Goal: Information Seeking & Learning: Learn about a topic

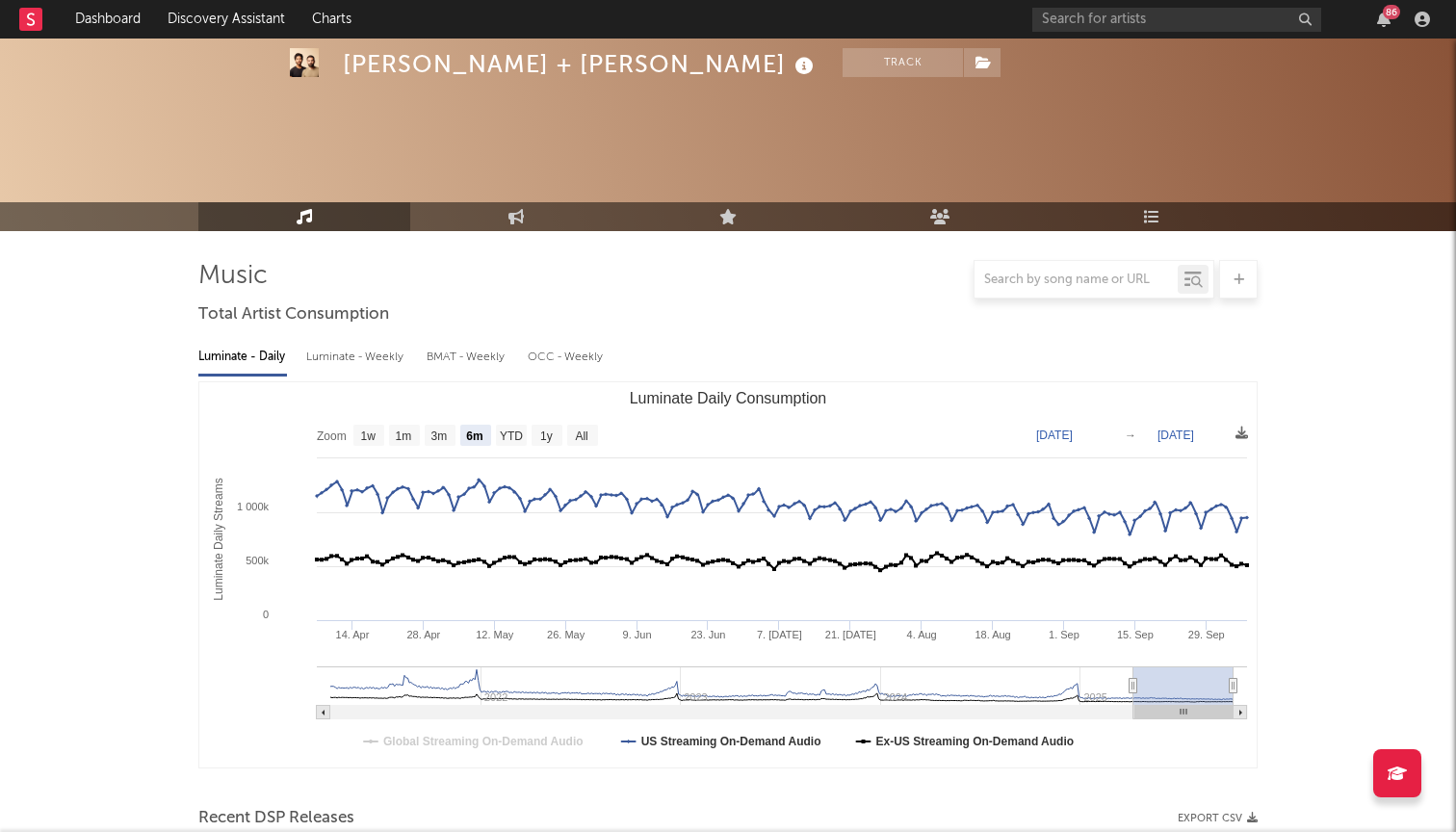
select select "6m"
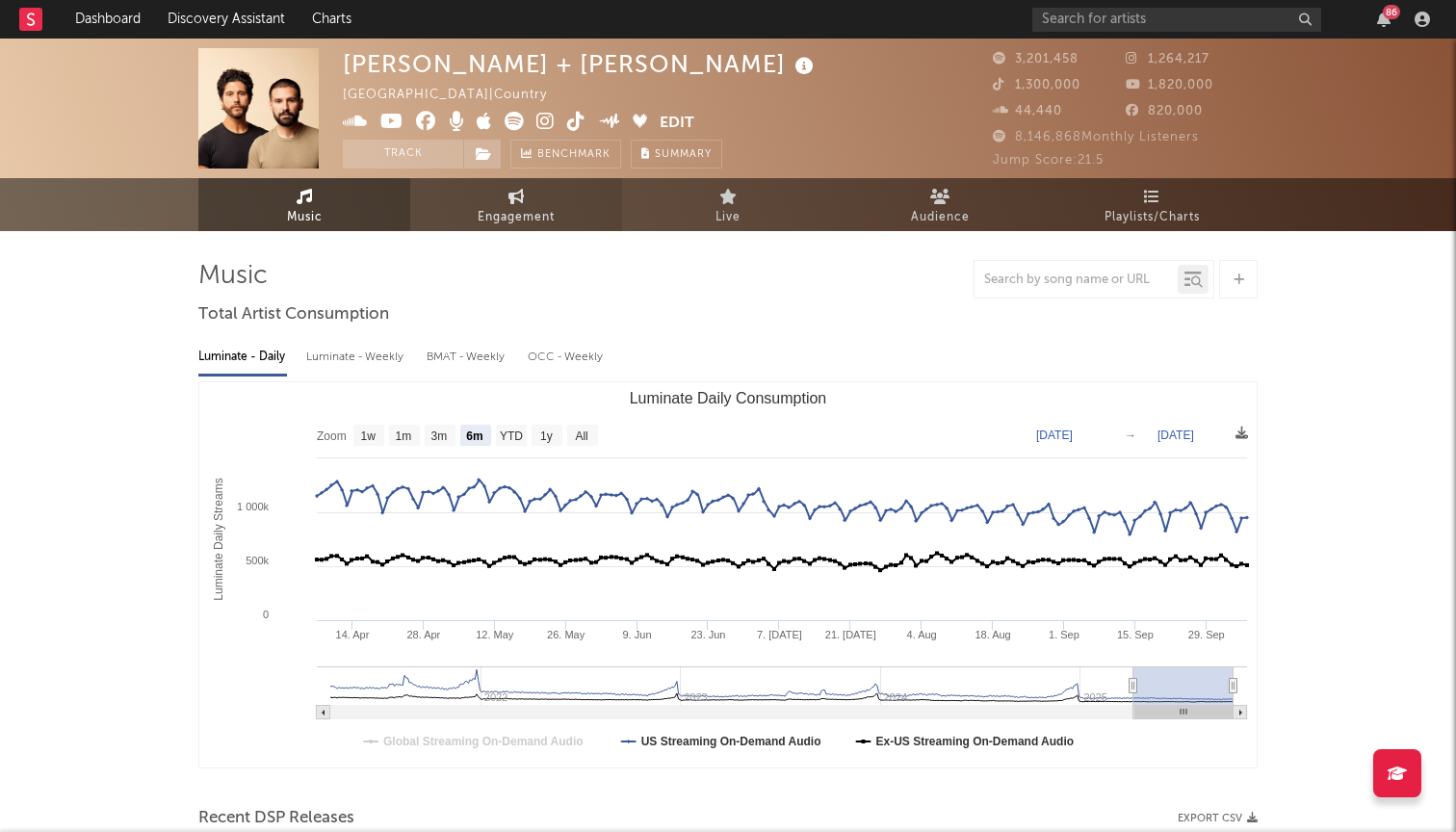
click at [501, 201] on link "Engagement" at bounding box center [517, 204] width 212 height 53
select select "1w"
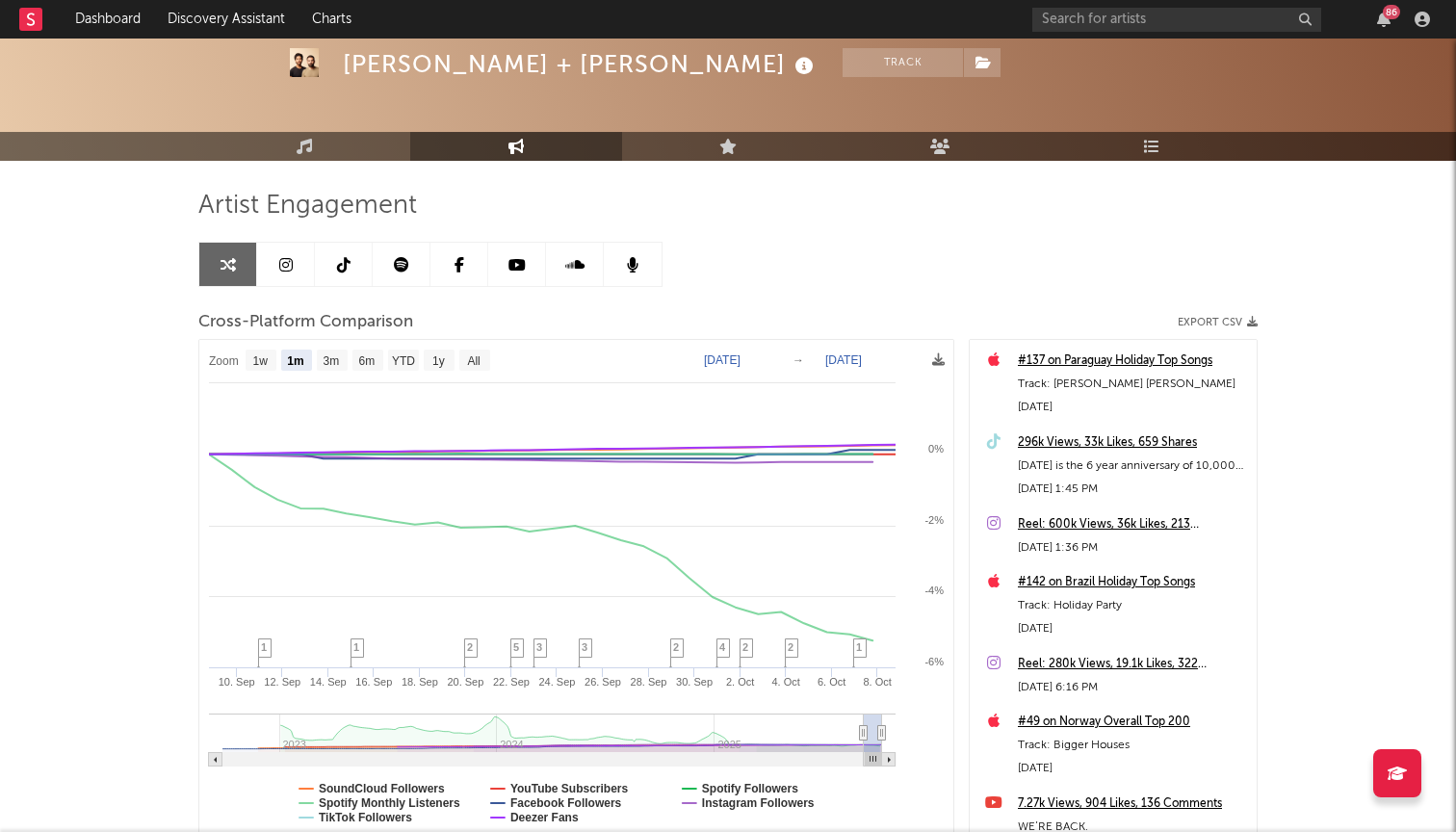
scroll to position [65, 0]
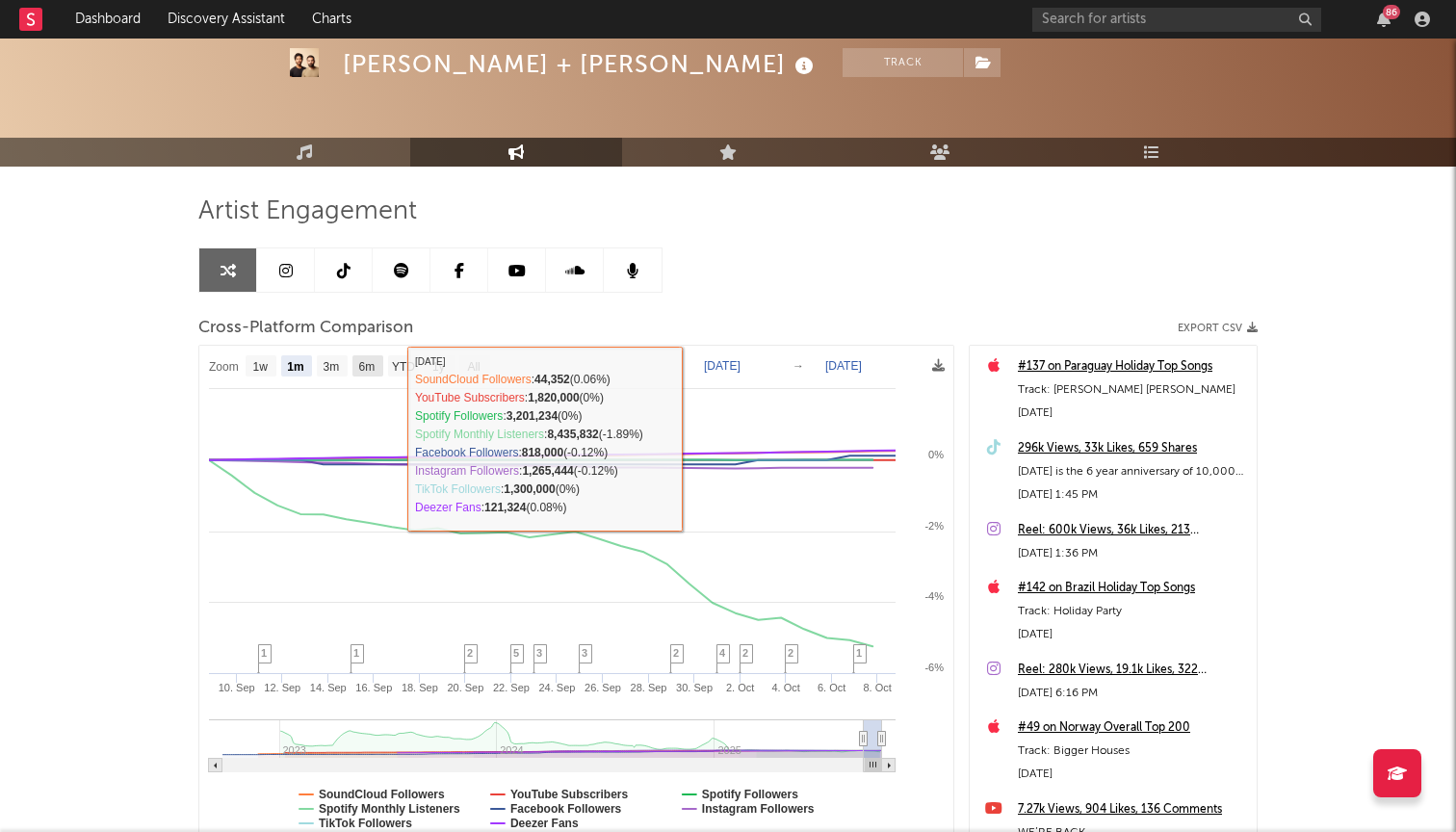
click at [366, 365] on text "6m" at bounding box center [367, 367] width 17 height 14
select select "6m"
type input "[DATE]"
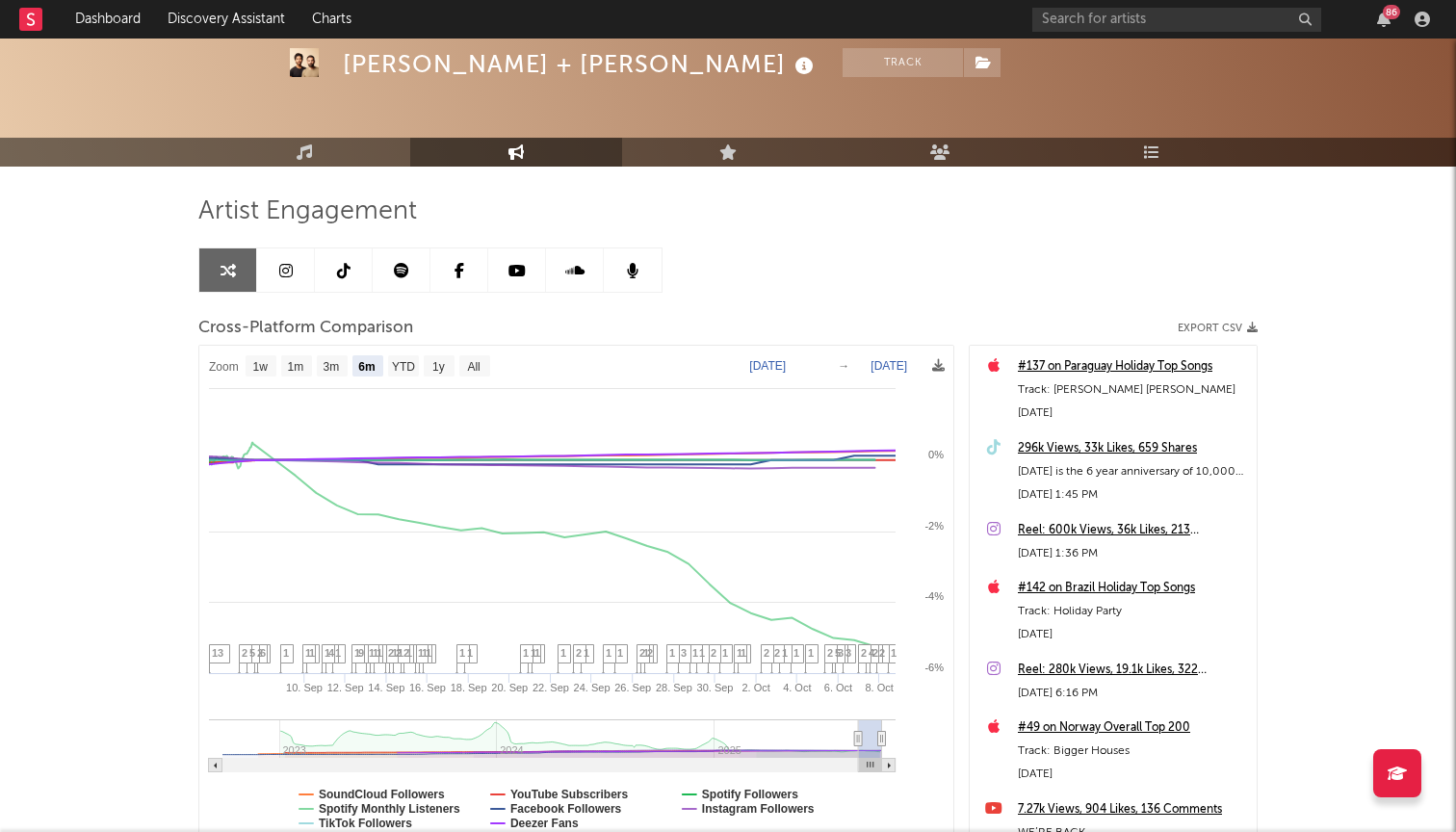
select select "6m"
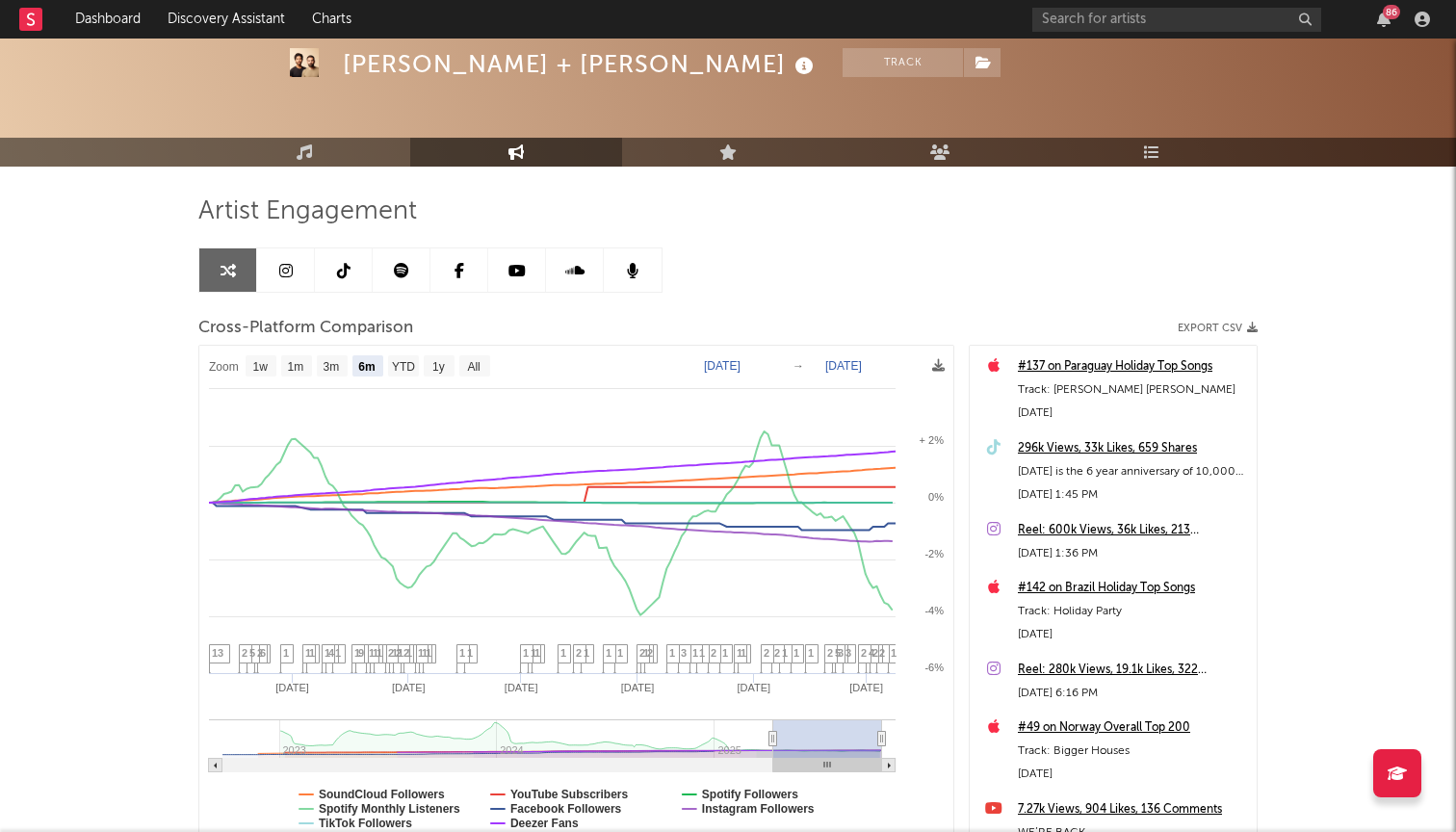
click at [661, 5] on nav "Dashboard Discovery Assistant Charts 86" at bounding box center [728, 19] width 1456 height 38
click at [1377, 12] on icon "button" at bounding box center [1384, 20] width 14 height 16
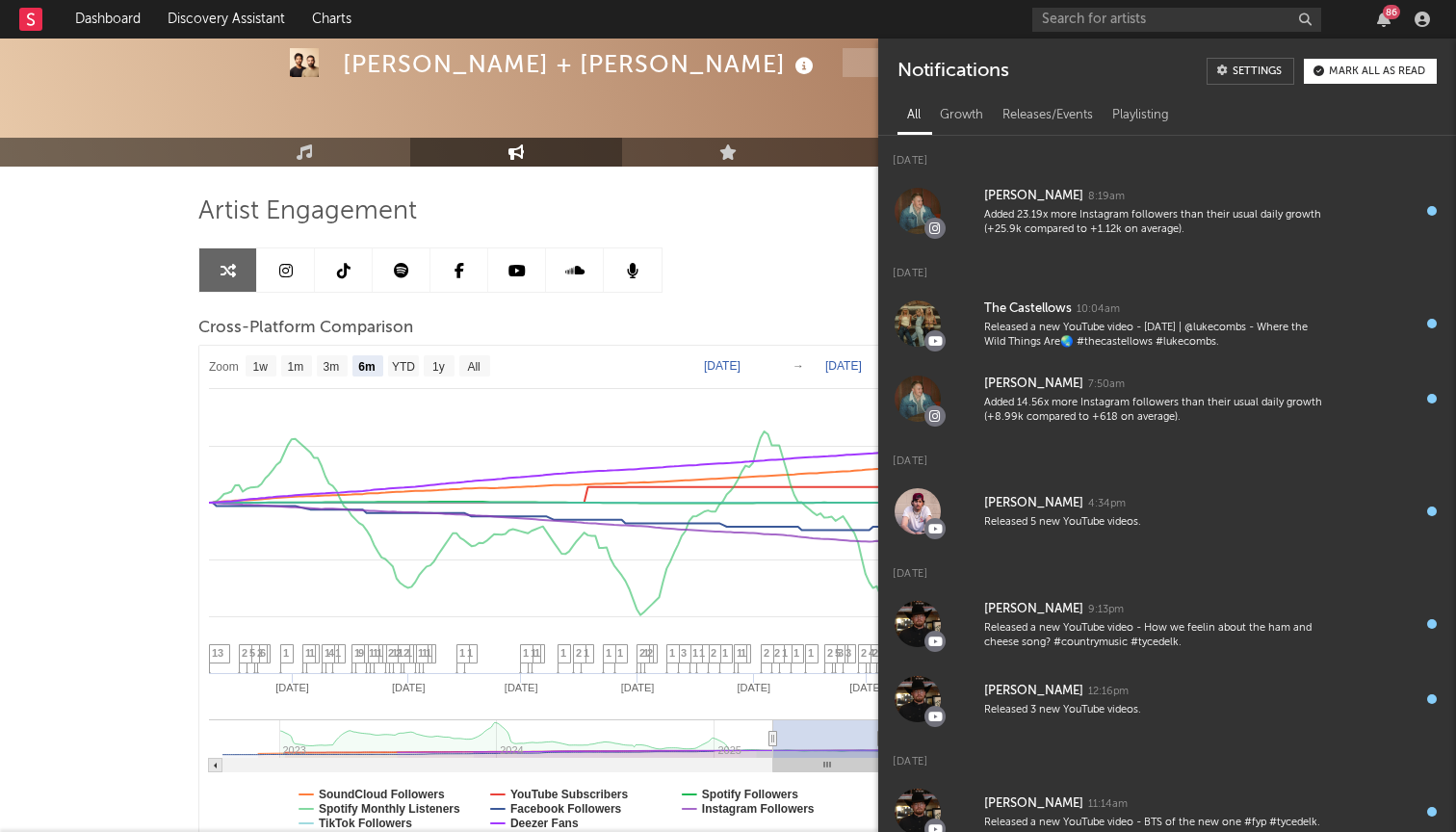
scroll to position [0, 0]
click at [1088, 110] on div "Releases/Events" at bounding box center [1048, 115] width 110 height 32
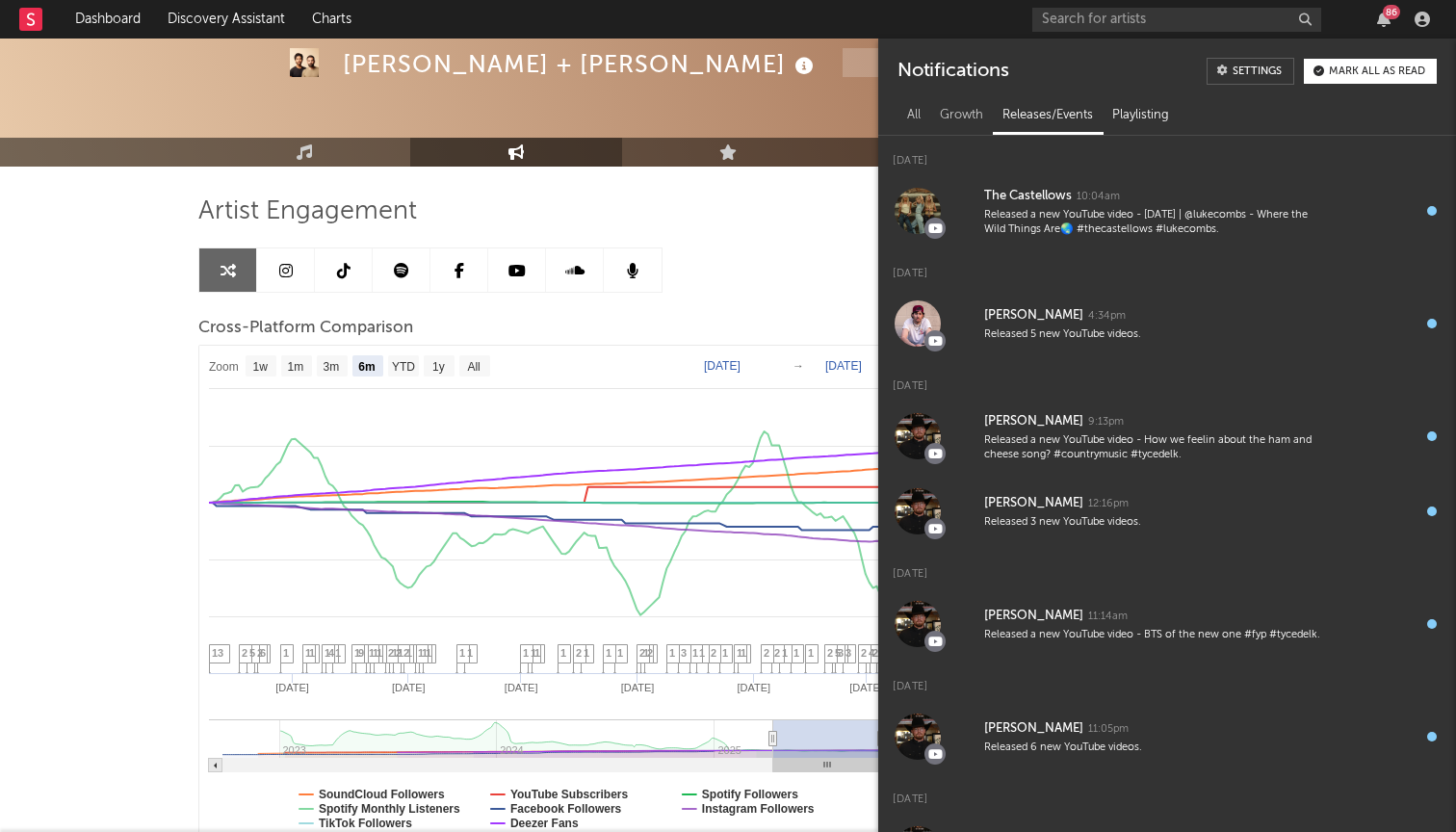
click at [1148, 105] on div "Playlisting" at bounding box center [1140, 115] width 76 height 32
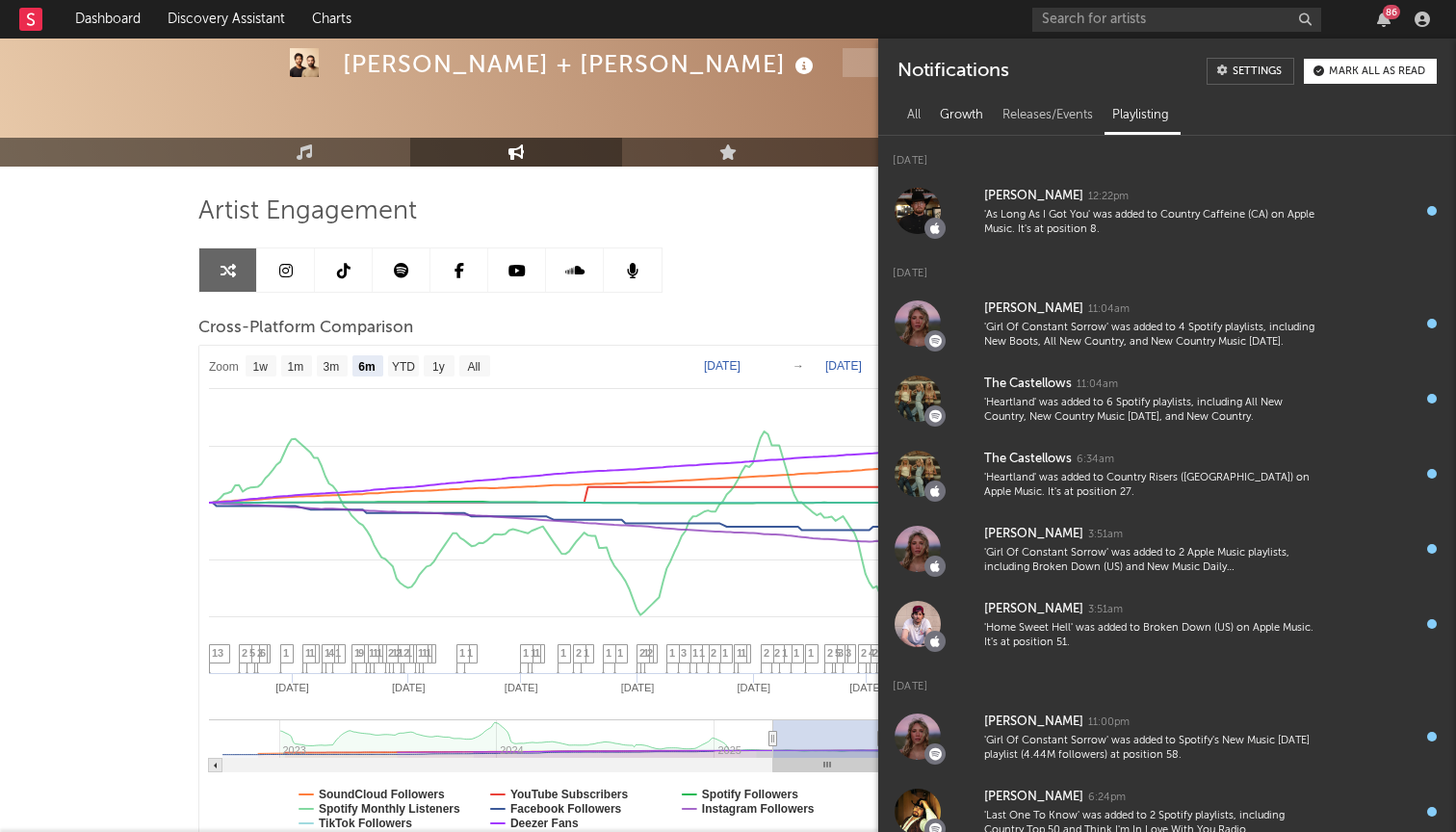
click at [964, 107] on div "Growth" at bounding box center [962, 115] width 63 height 32
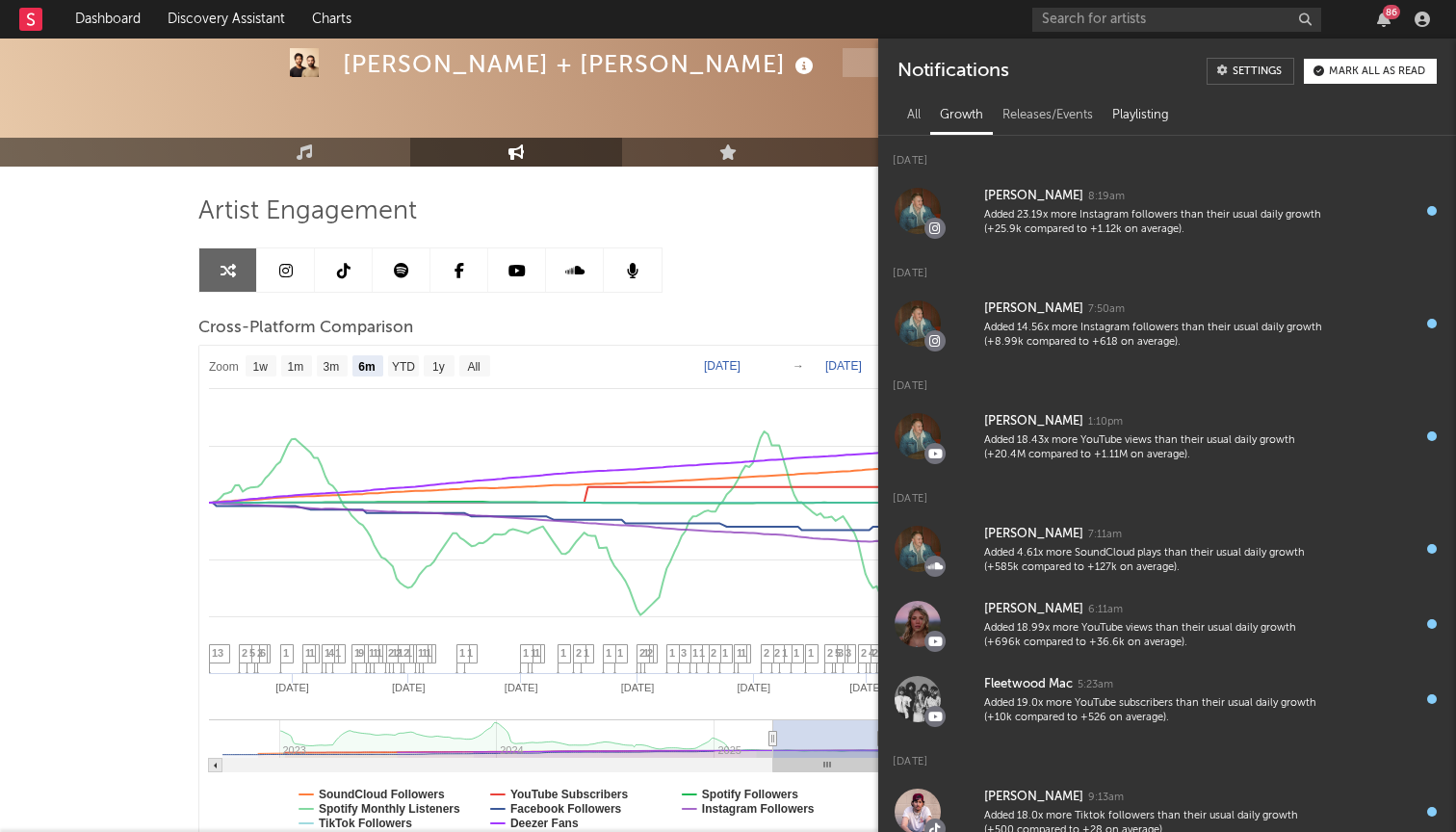
click at [1172, 103] on div "Playlisting" at bounding box center [1140, 115] width 76 height 32
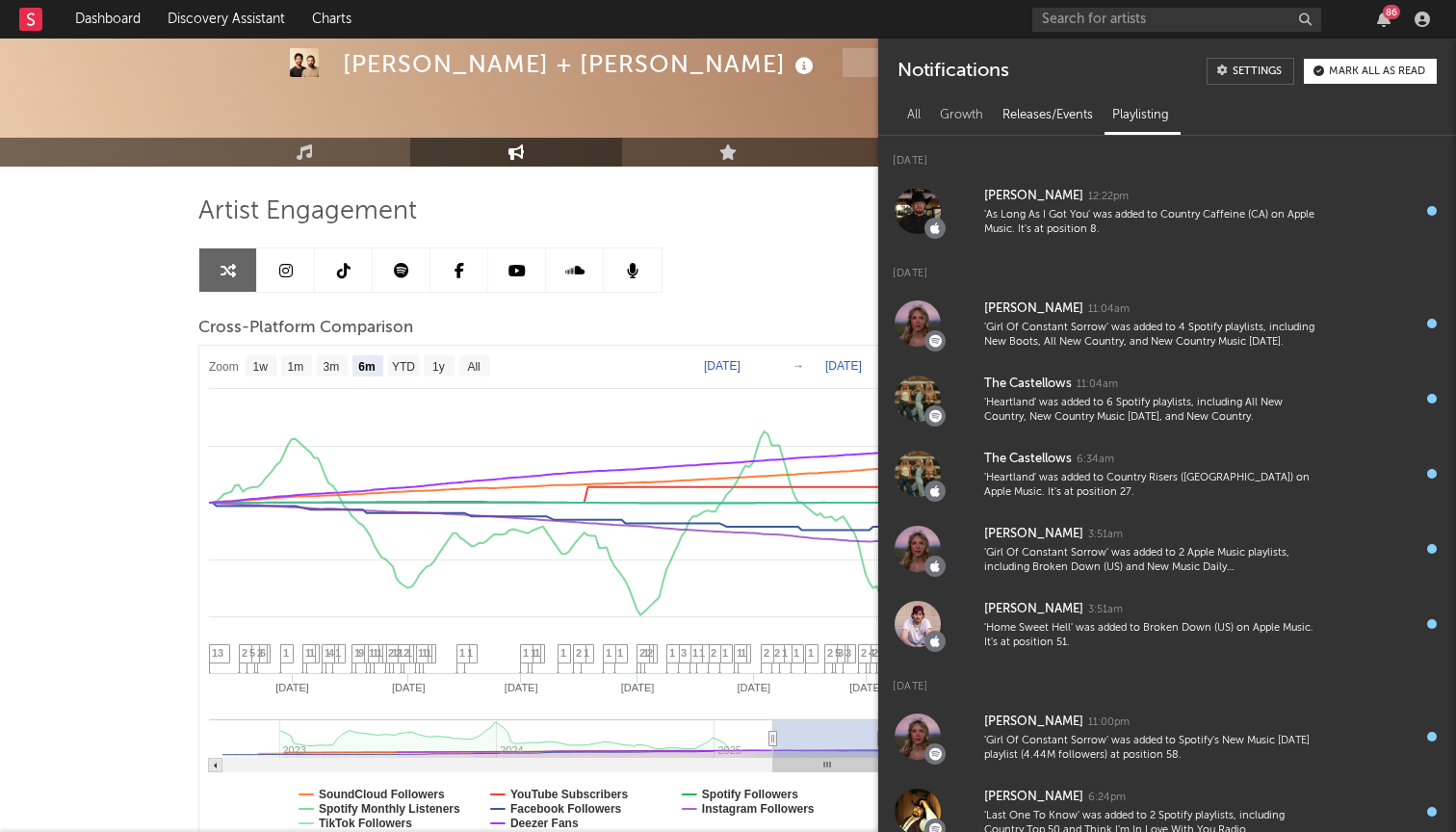
click at [1072, 131] on div "Releases/Events" at bounding box center [1048, 115] width 110 height 32
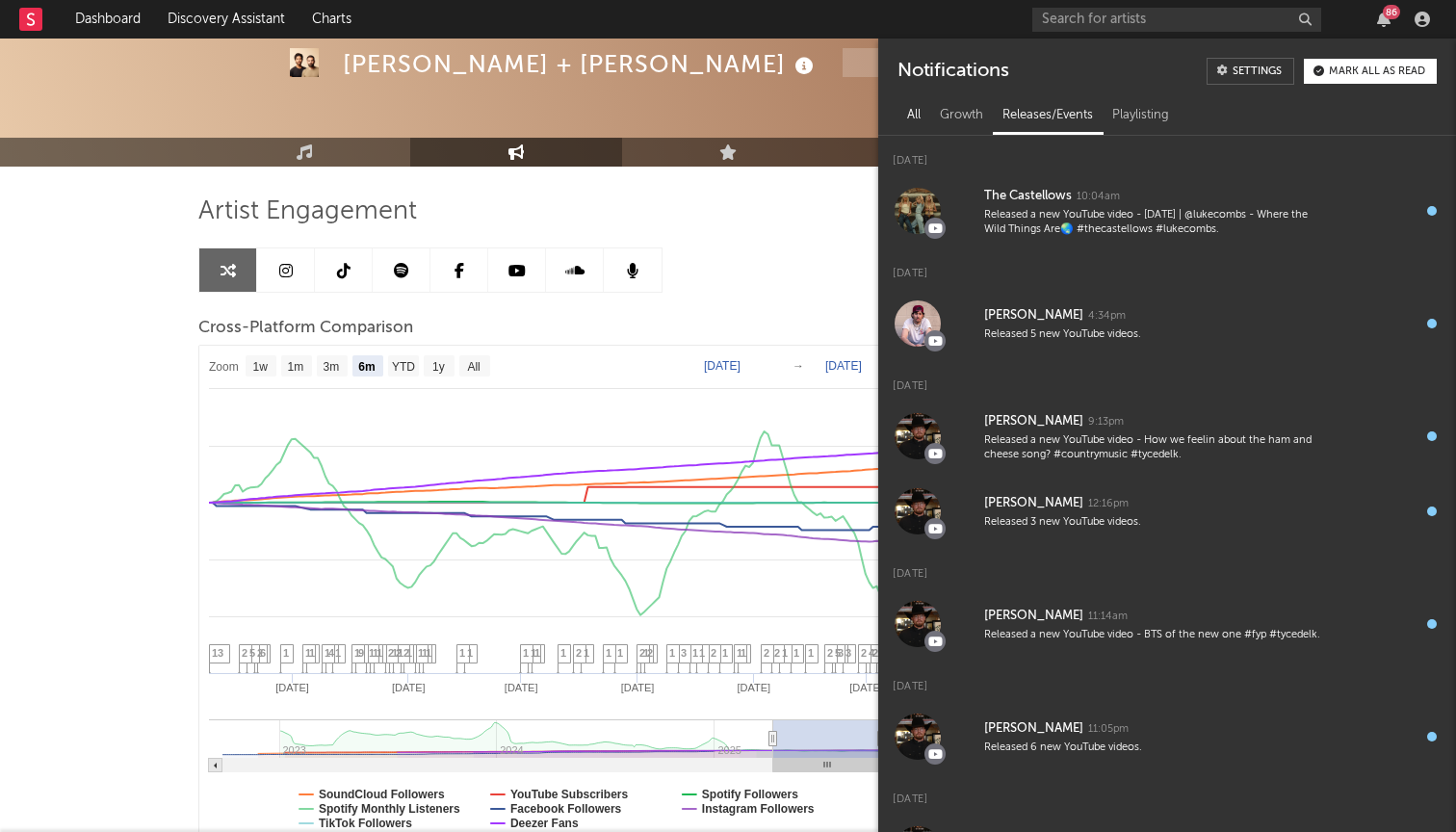
click at [917, 123] on div "All" at bounding box center [914, 115] width 32 height 32
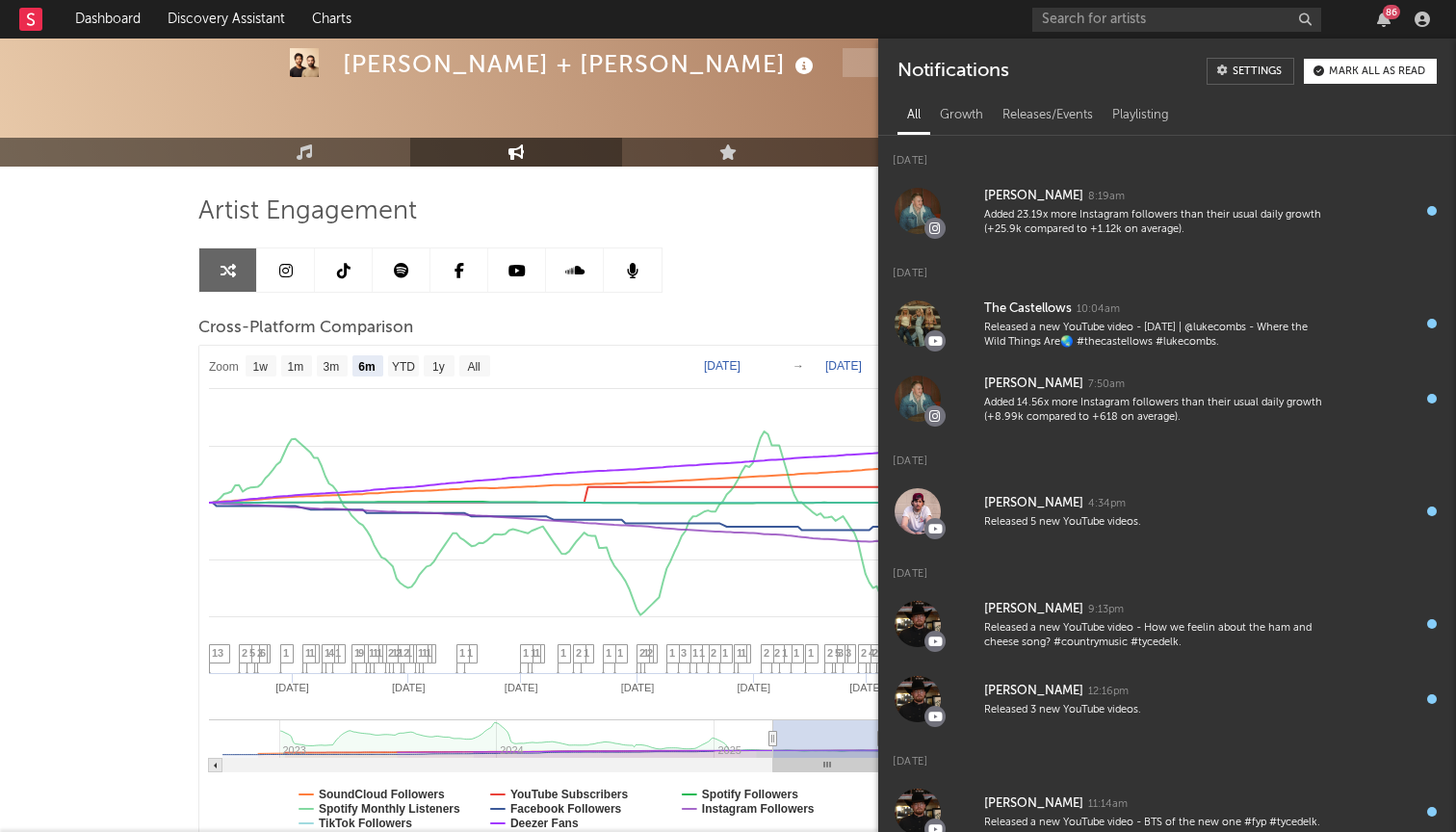
click at [850, 97] on div "[PERSON_NAME] + [PERSON_NAME] Track [GEOGRAPHIC_DATA] | Country Edit Track Benc…" at bounding box center [655, 43] width 626 height 121
